Goal: Transaction & Acquisition: Purchase product/service

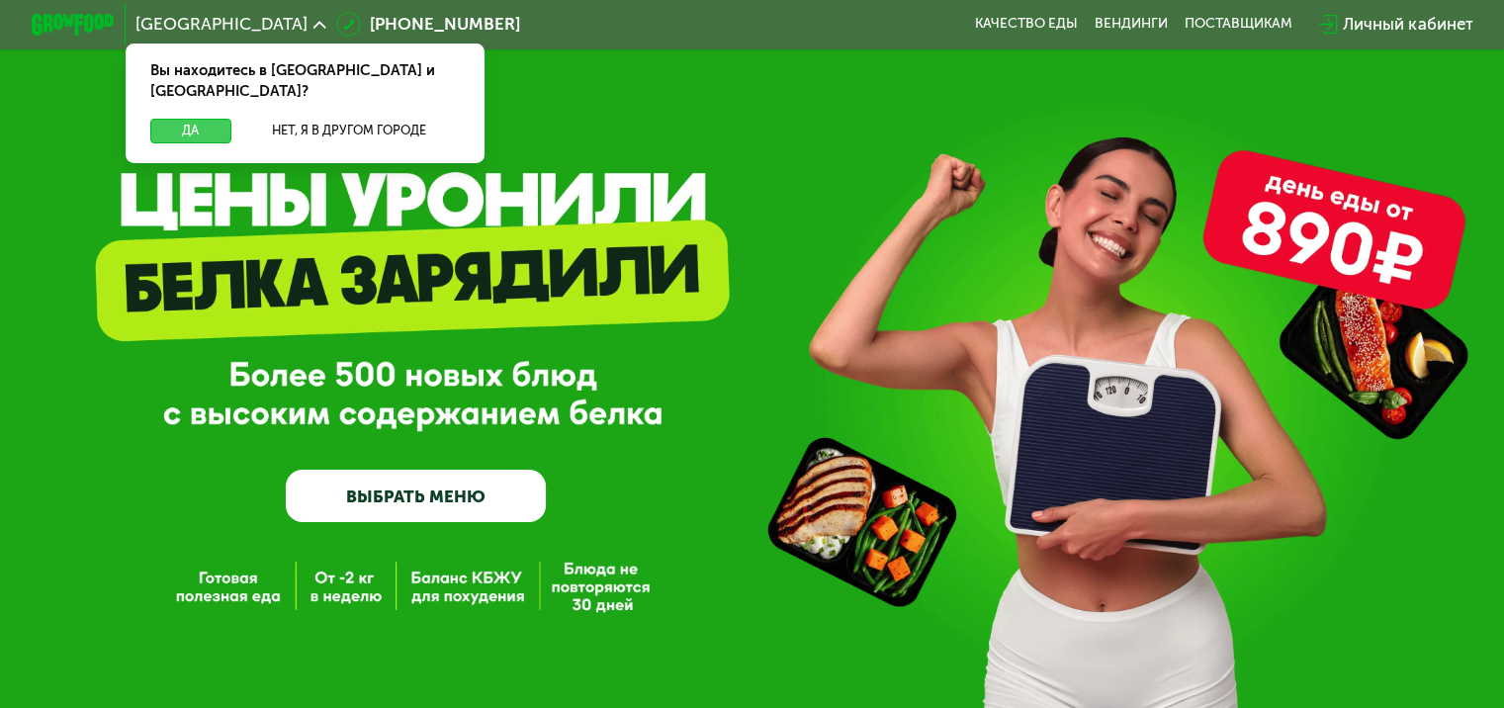
click at [182, 119] on button "Да" at bounding box center [190, 131] width 80 height 25
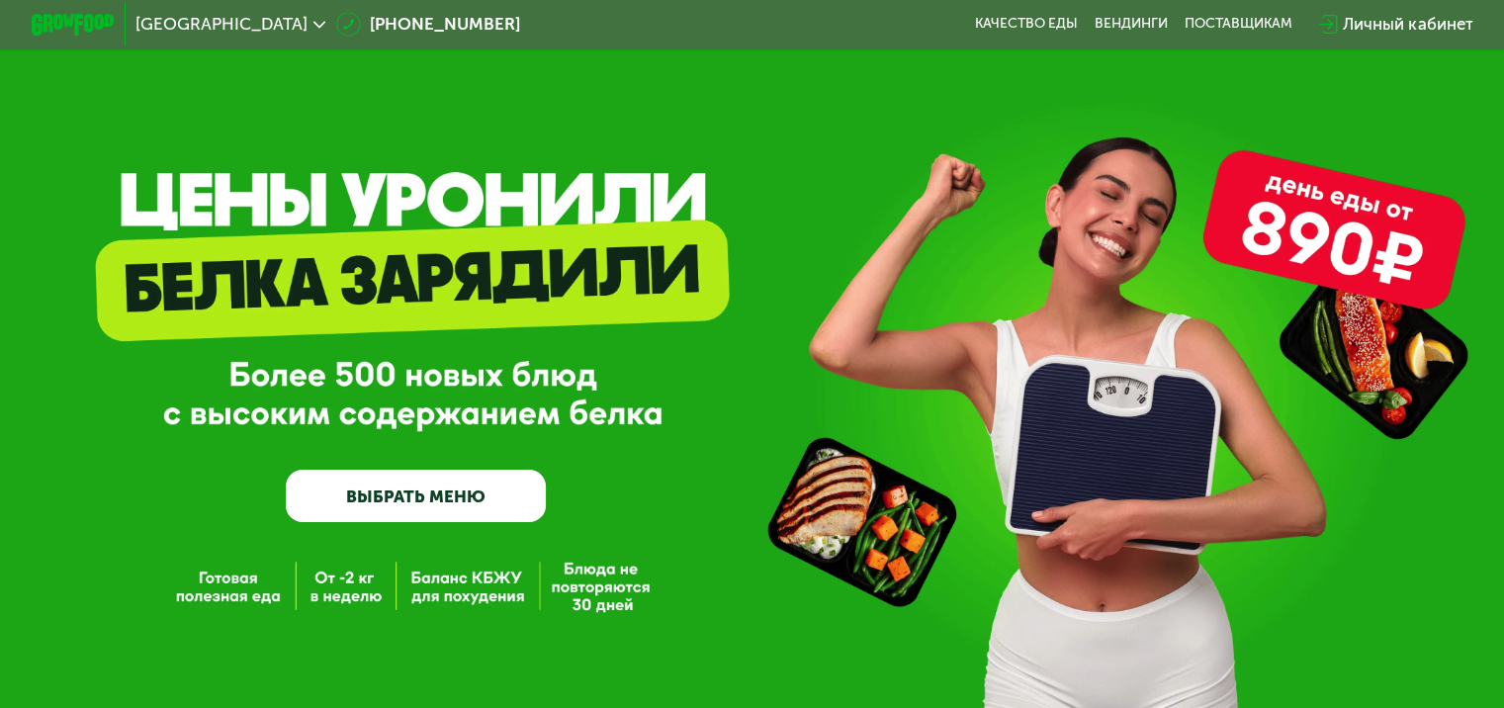
click at [420, 500] on link "ВЫБРАТЬ МЕНЮ" at bounding box center [416, 496] width 260 height 52
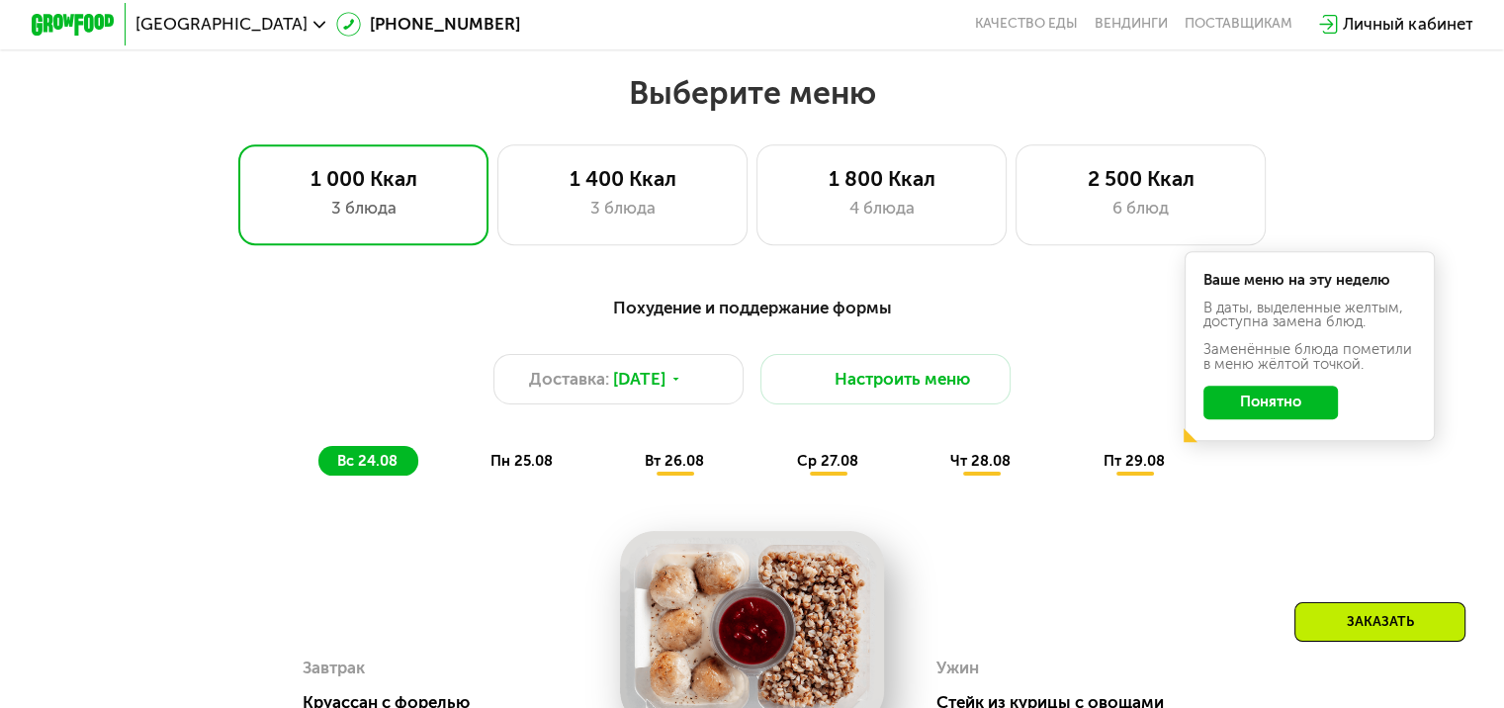
scroll to position [860, 0]
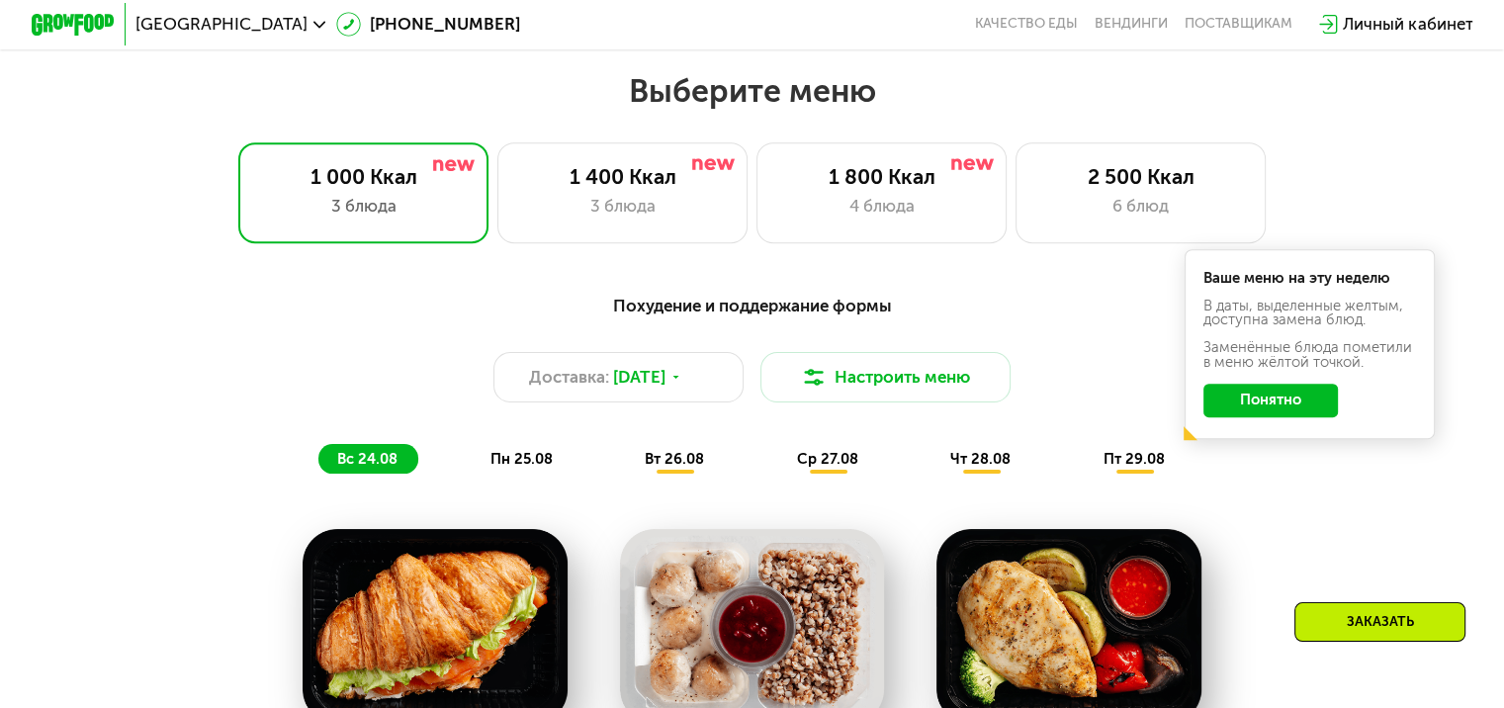
click at [1277, 406] on button "Понятно" at bounding box center [1270, 401] width 134 height 34
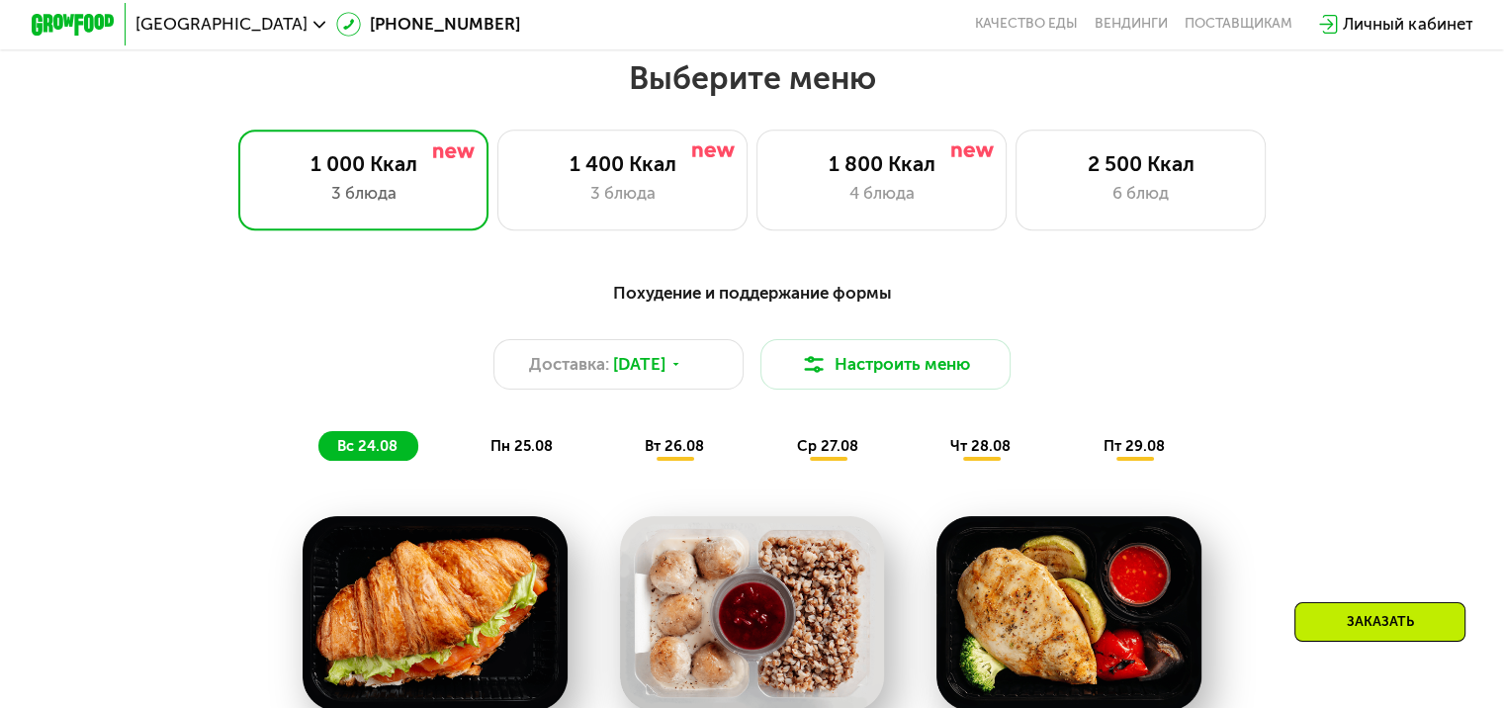
scroll to position [730, 0]
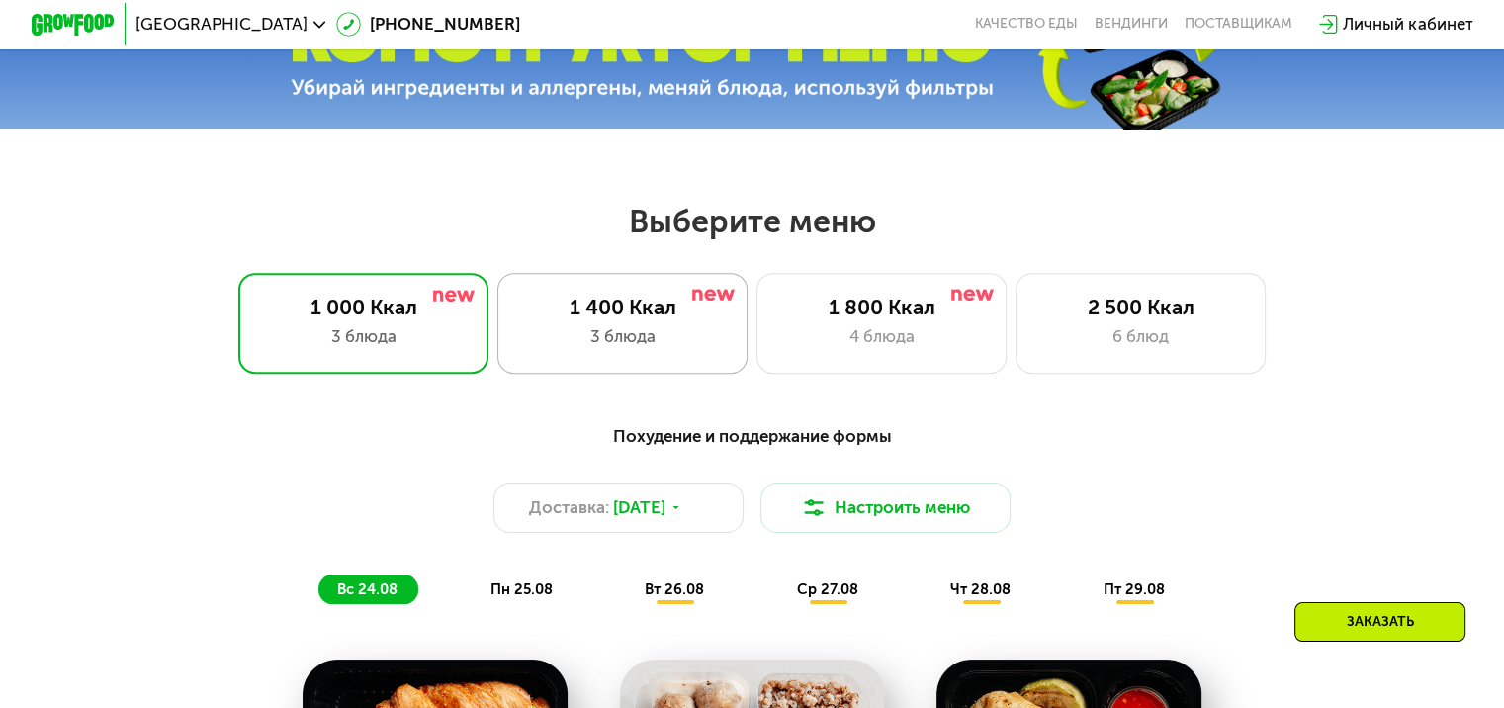
click at [656, 346] on div "3 блюда" at bounding box center [622, 336] width 207 height 25
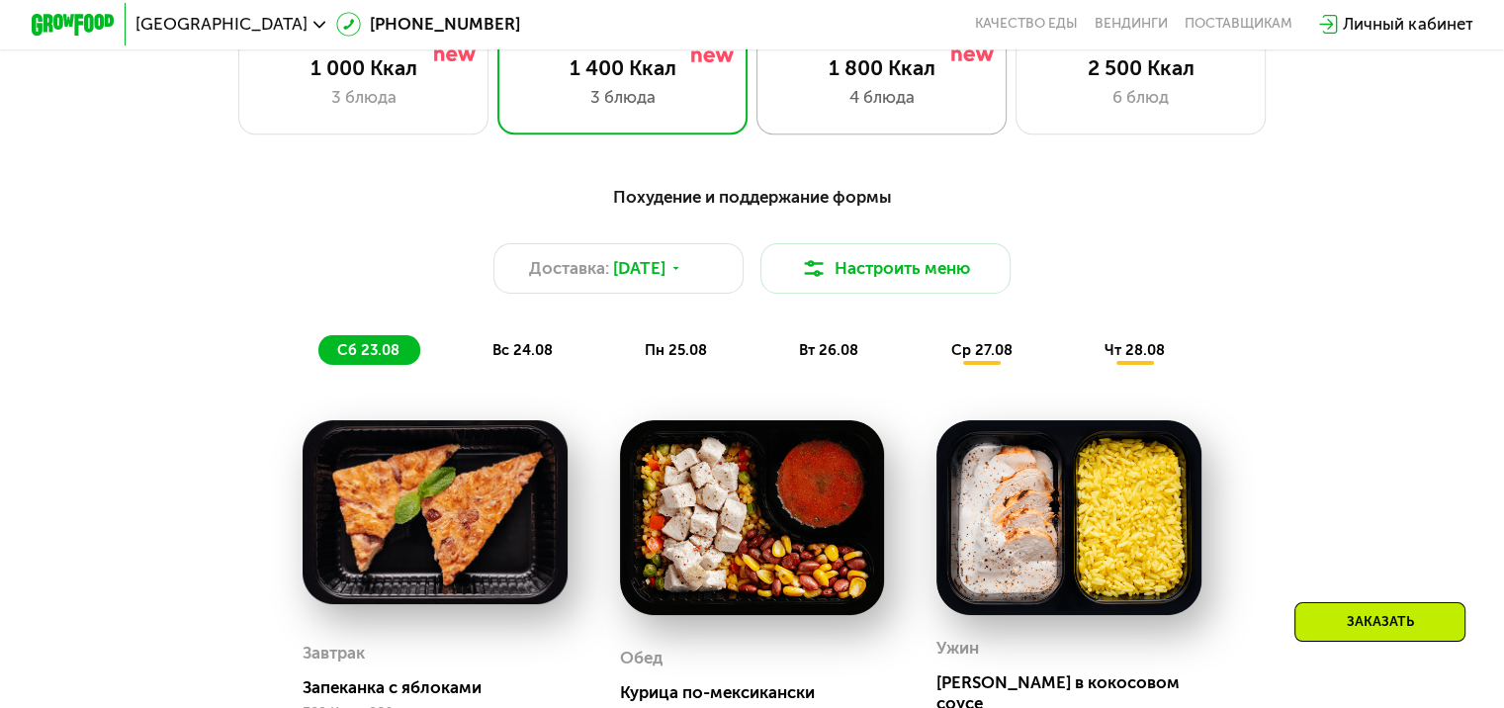
scroll to position [969, 0]
click at [418, 93] on div "3 блюда" at bounding box center [363, 97] width 207 height 25
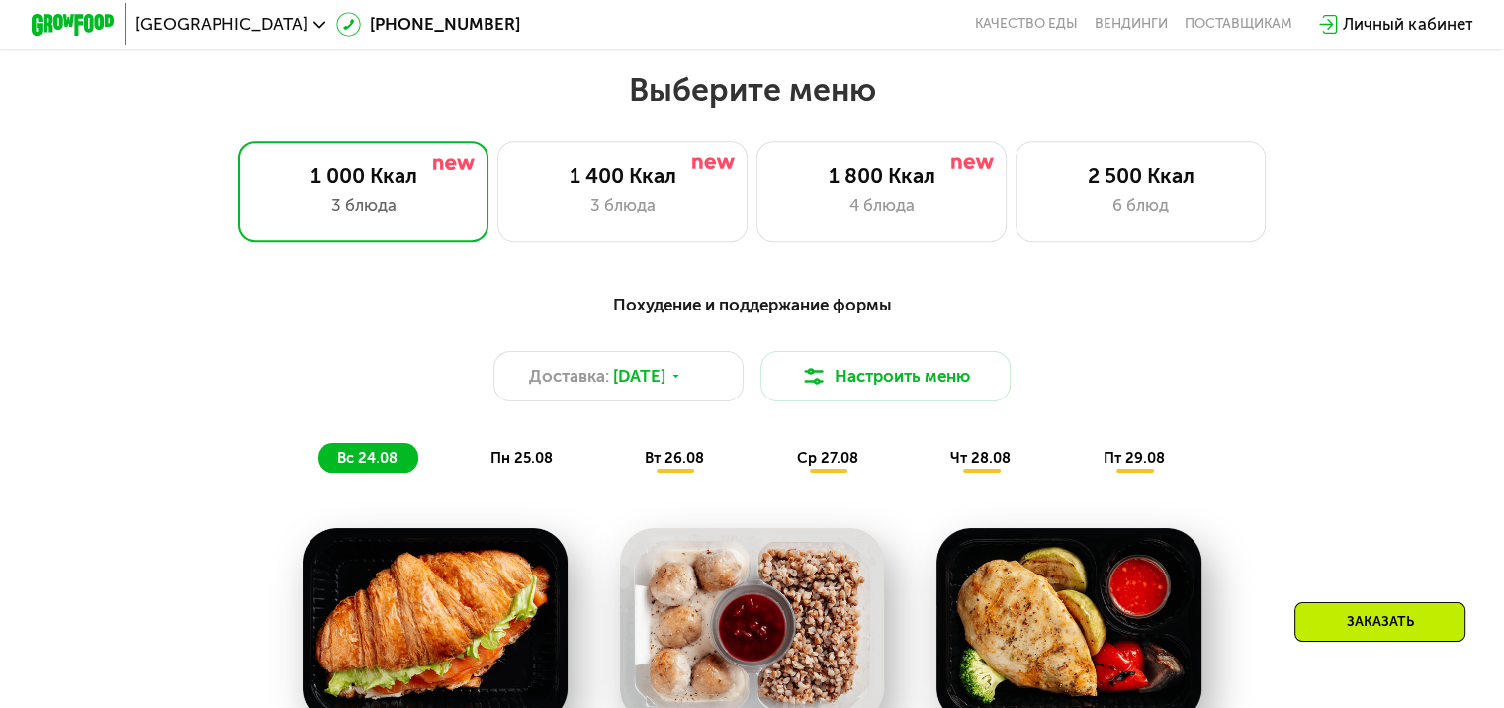
scroll to position [860, 0]
click at [642, 218] on div "3 блюда" at bounding box center [622, 206] width 207 height 25
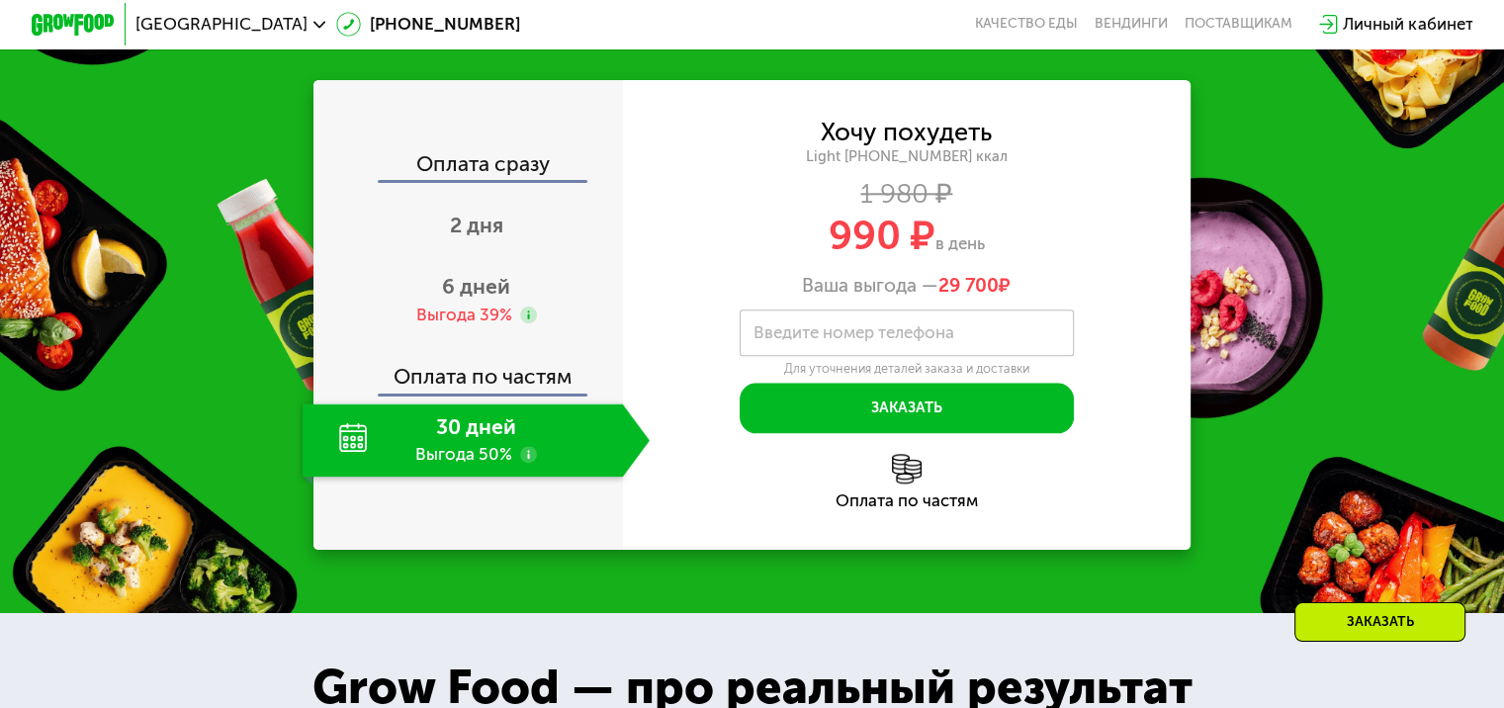
scroll to position [2137, 0]
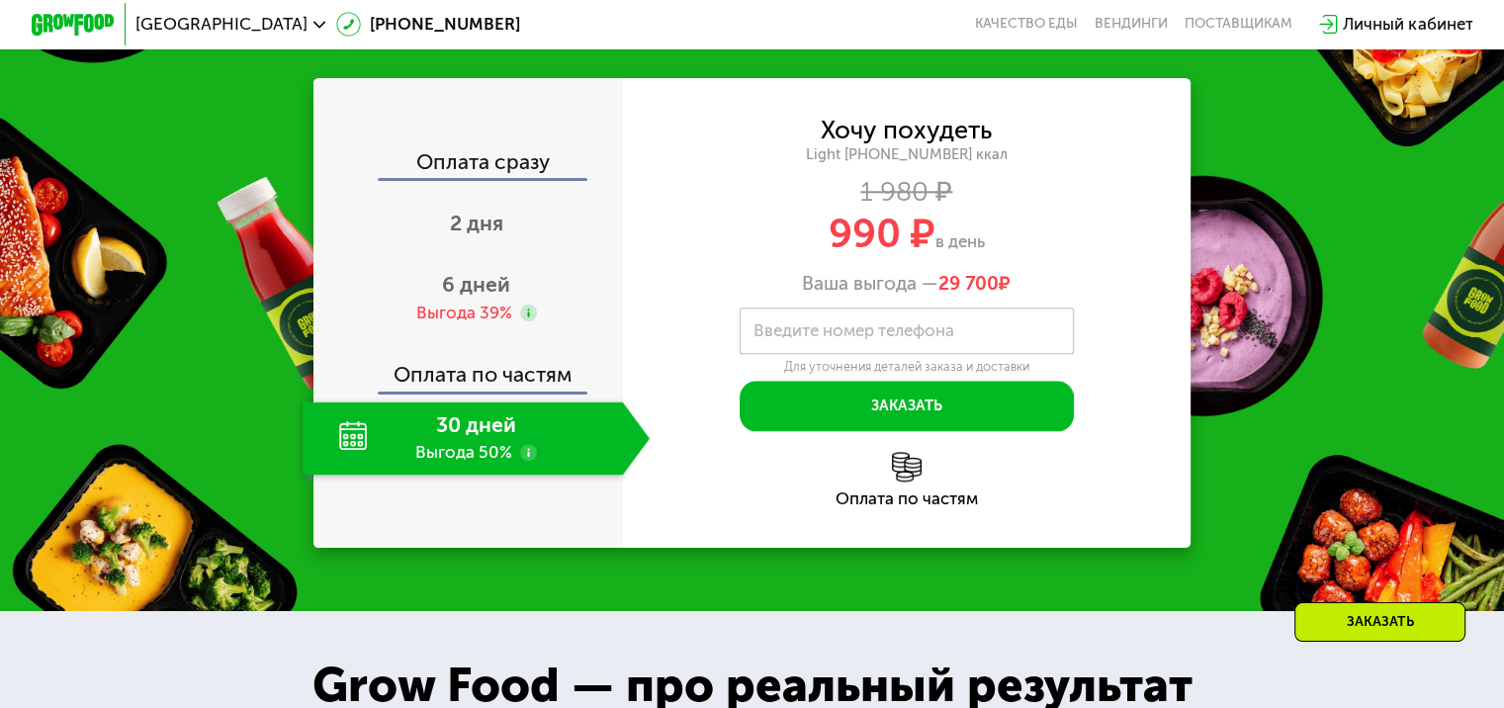
click at [456, 423] on div "30 дней Выгода 50%" at bounding box center [462, 437] width 319 height 73
click at [350, 442] on div "30 дней Выгода 50%" at bounding box center [462, 437] width 319 height 73
click at [509, 387] on div "Оплата по частям" at bounding box center [468, 367] width 307 height 48
click at [523, 455] on use at bounding box center [528, 452] width 17 height 17
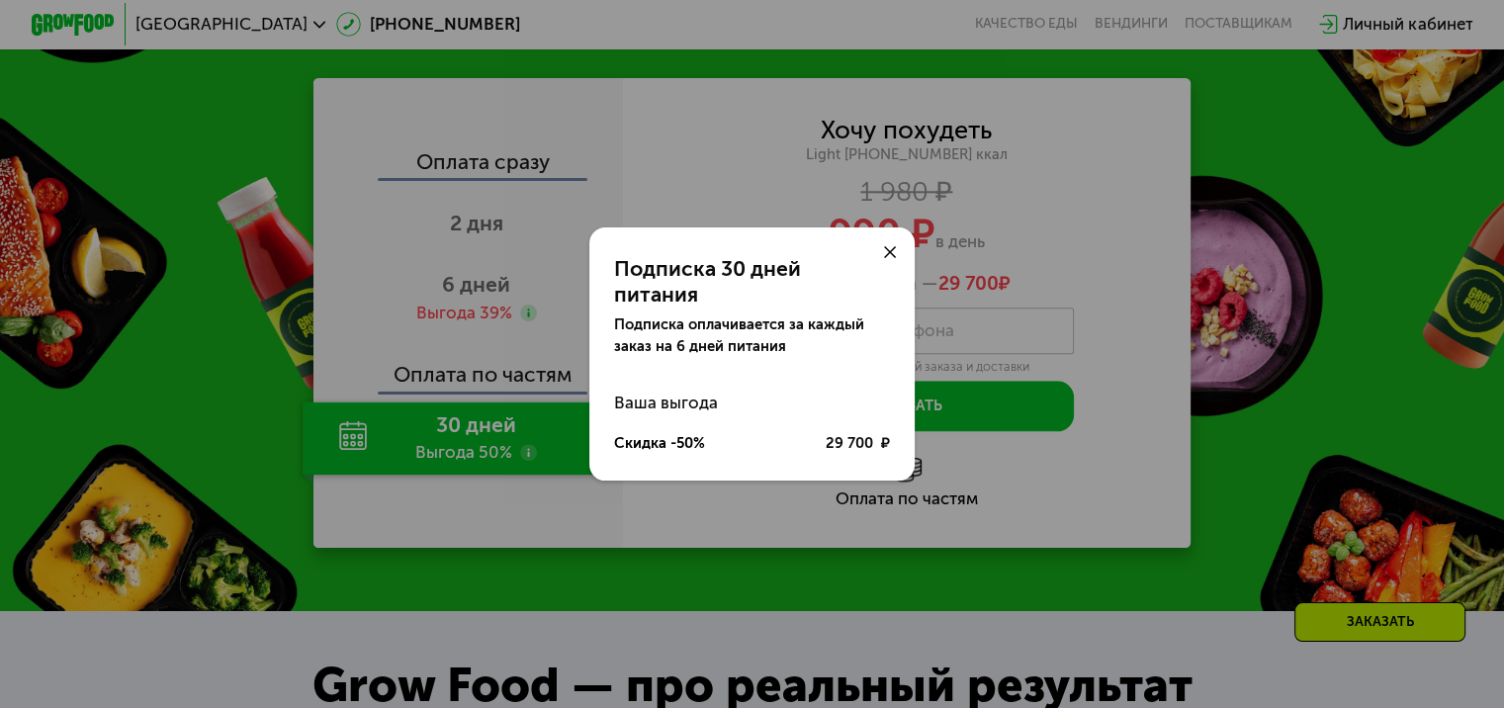
click at [894, 259] on icon at bounding box center [890, 252] width 13 height 13
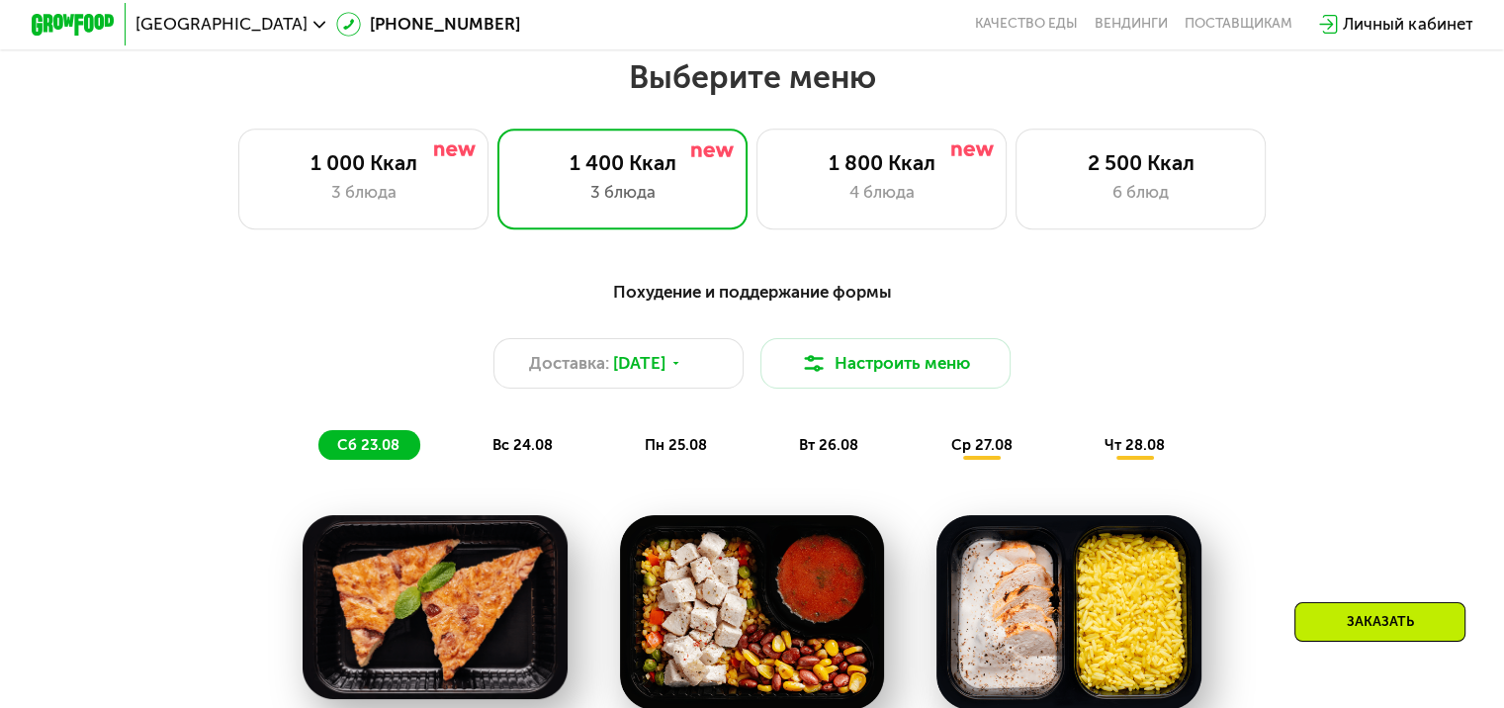
scroll to position [866, 0]
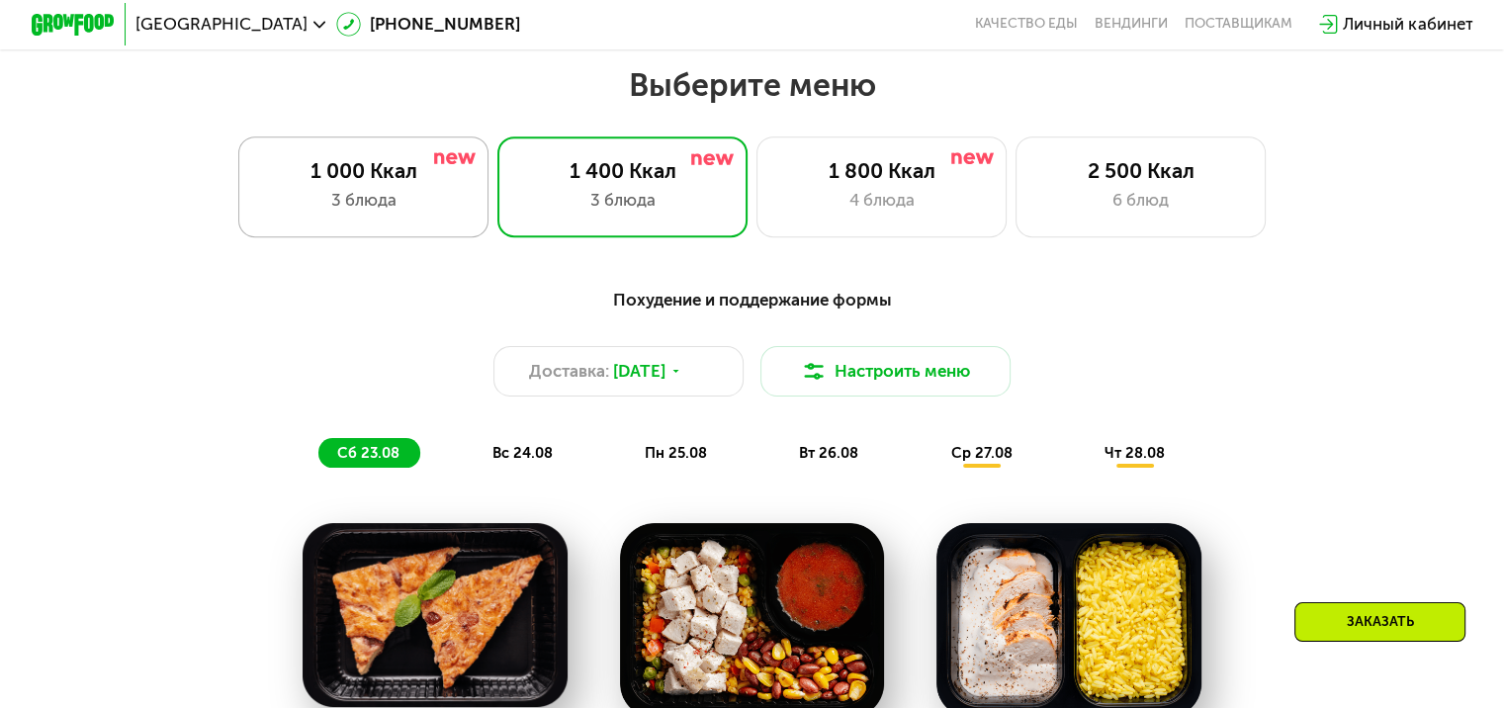
click at [497, 191] on div "1 000 Ккал 3 блюда" at bounding box center [622, 186] width 251 height 100
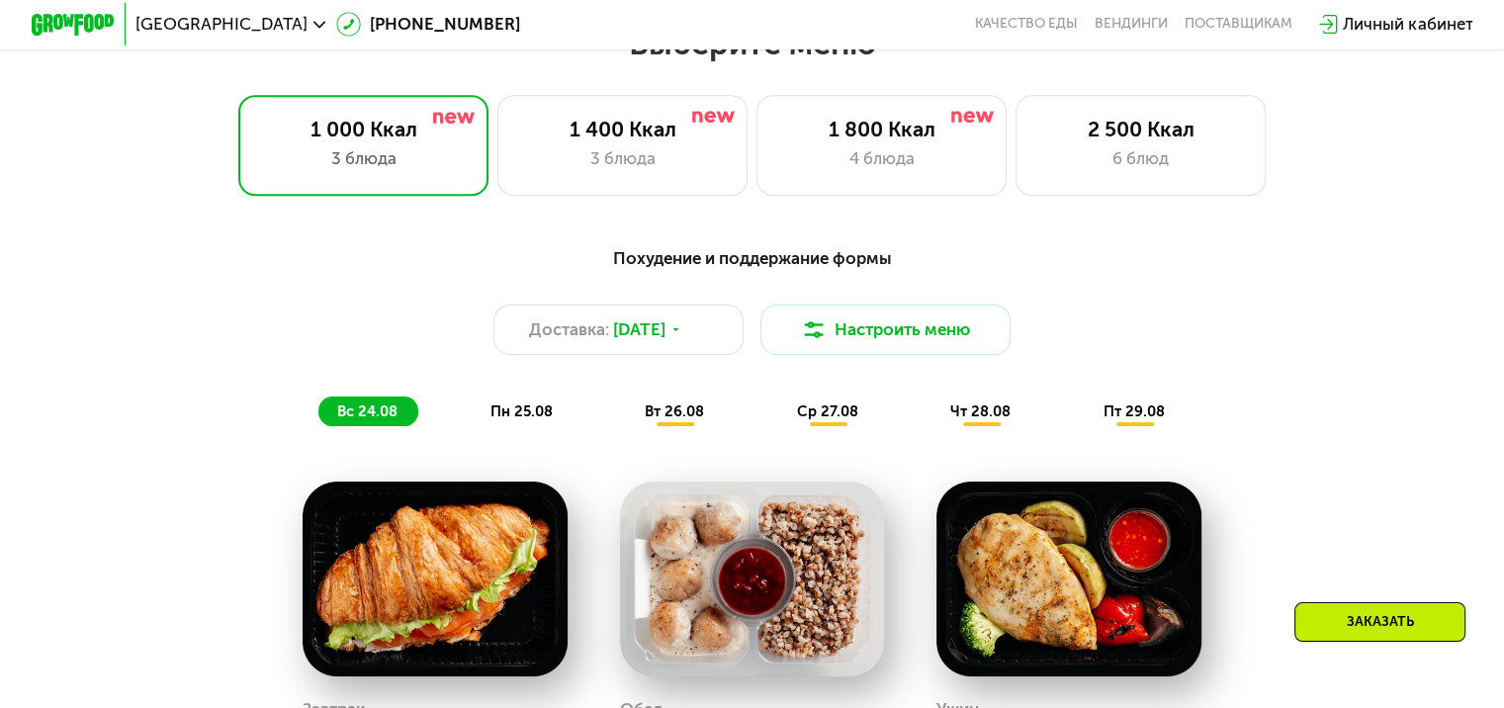
scroll to position [906, 0]
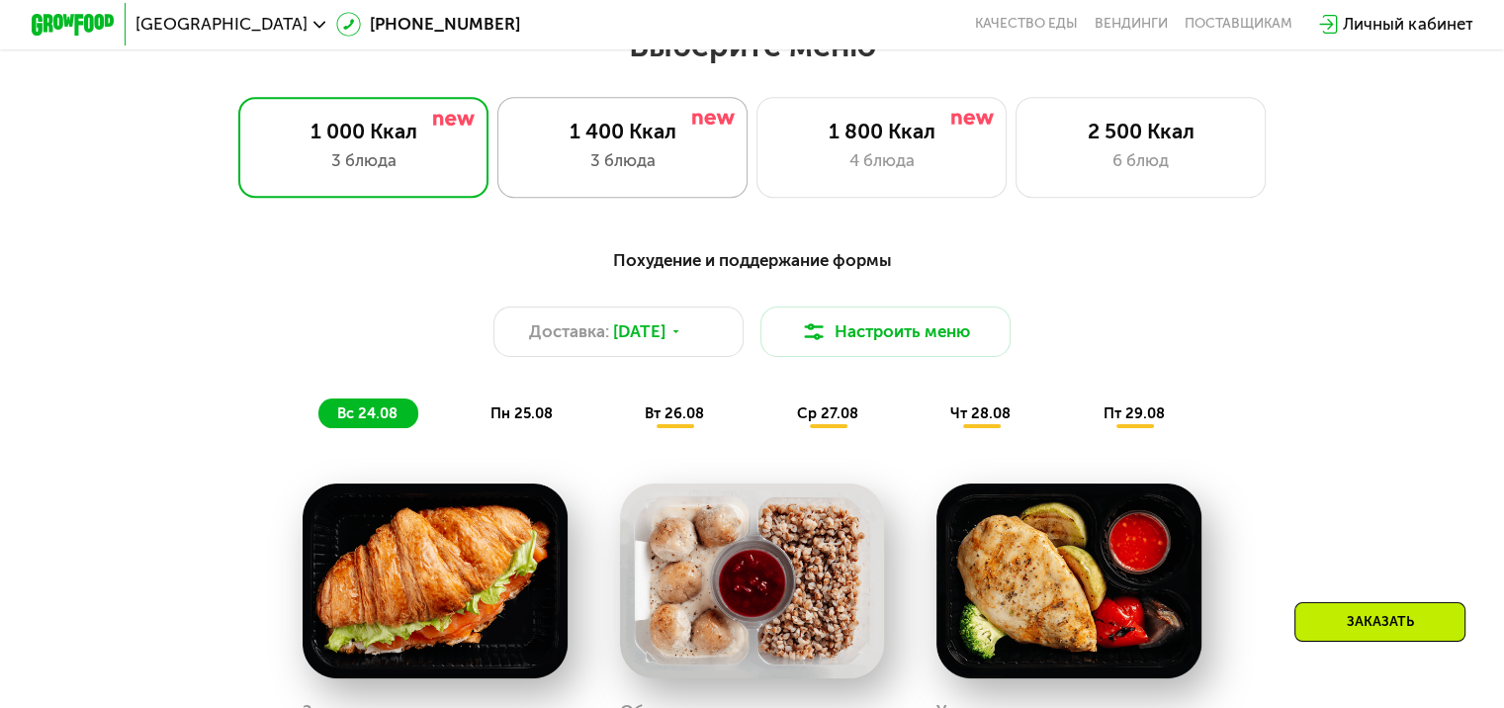
click at [617, 170] on div "3 блюда" at bounding box center [622, 160] width 207 height 25
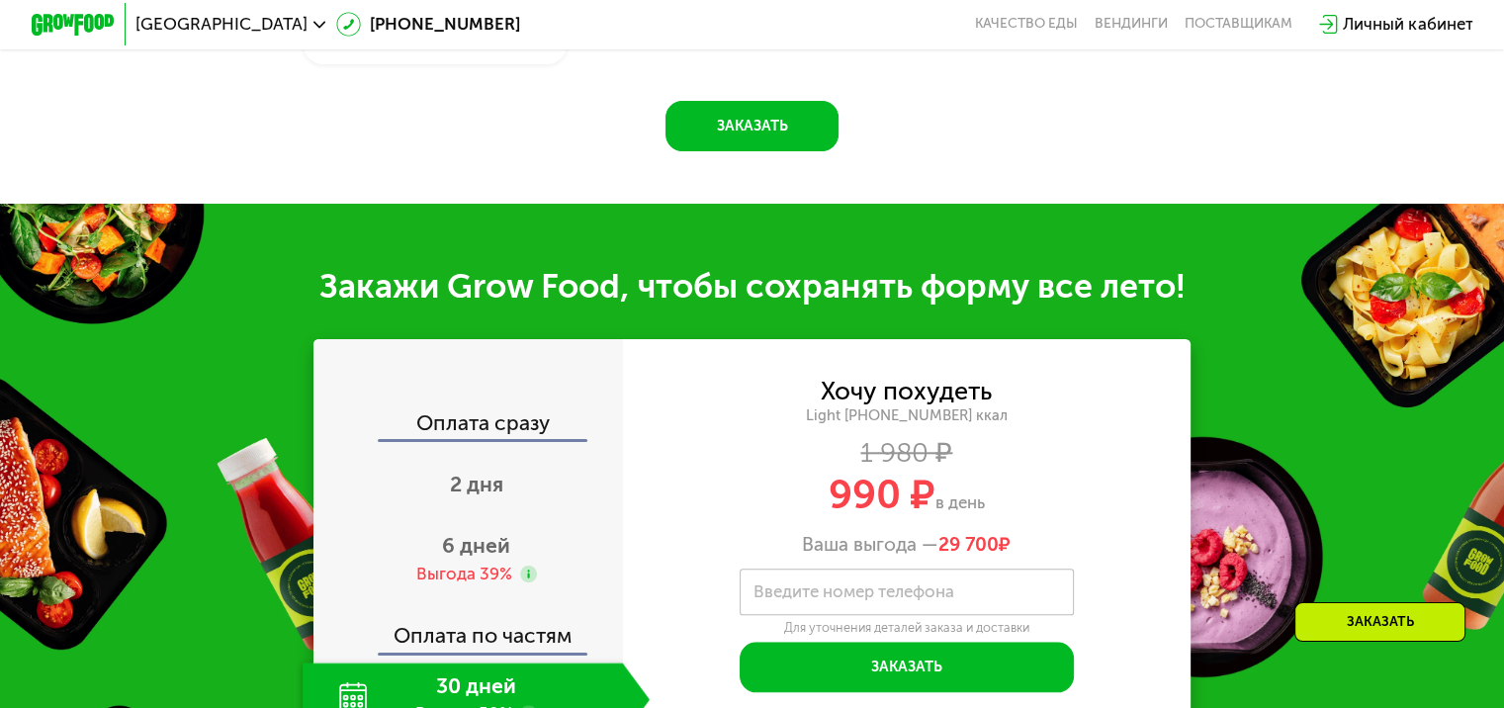
scroll to position [1874, 0]
